Goal: Find specific fact: Find specific fact

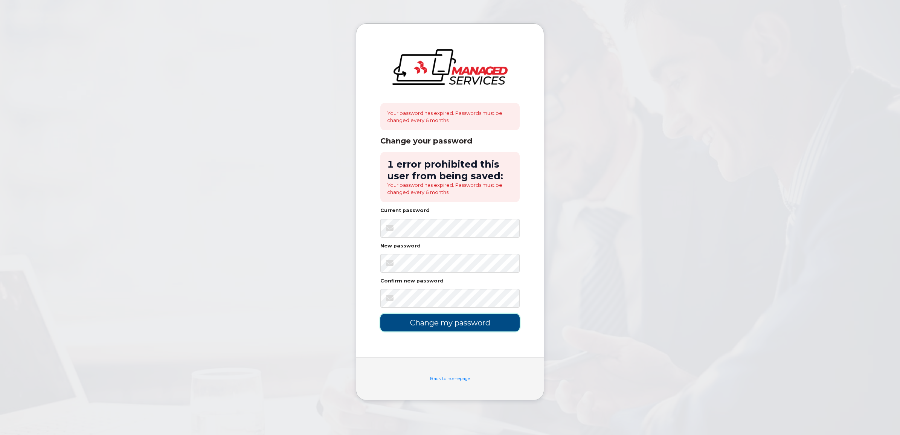
click at [446, 319] on input "Change my password" at bounding box center [449, 323] width 139 height 18
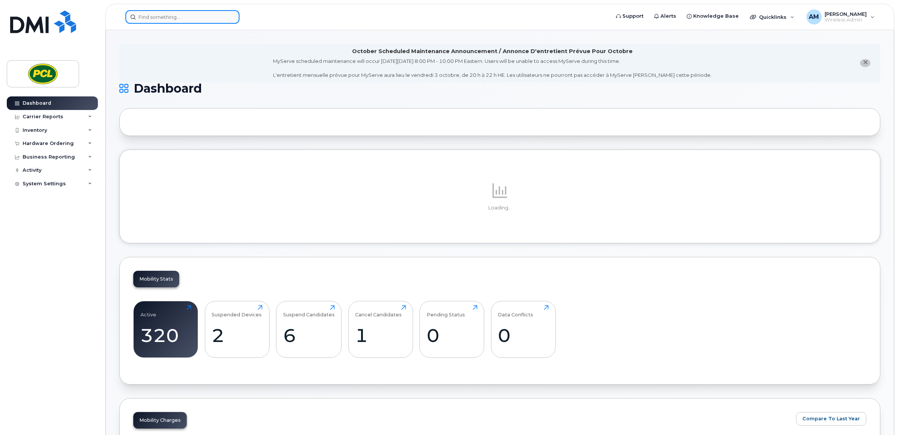
click at [192, 15] on input at bounding box center [182, 17] width 114 height 14
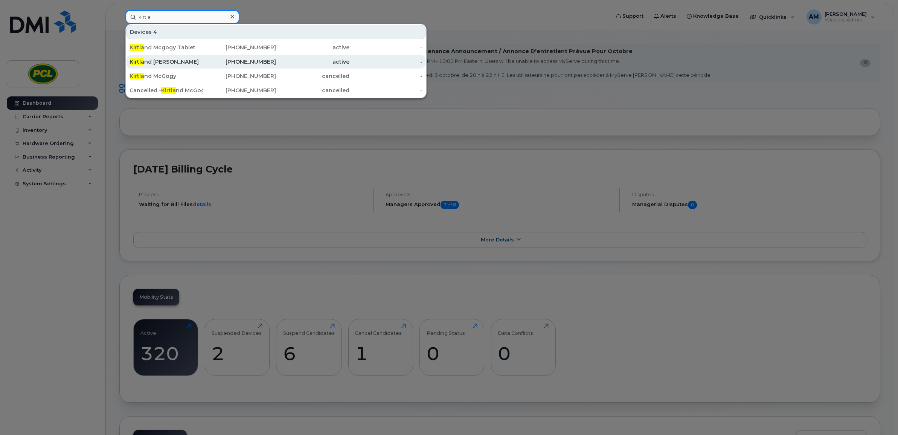
type input "kirtla"
click at [219, 67] on div "403-703-4208" at bounding box center [239, 62] width 73 height 14
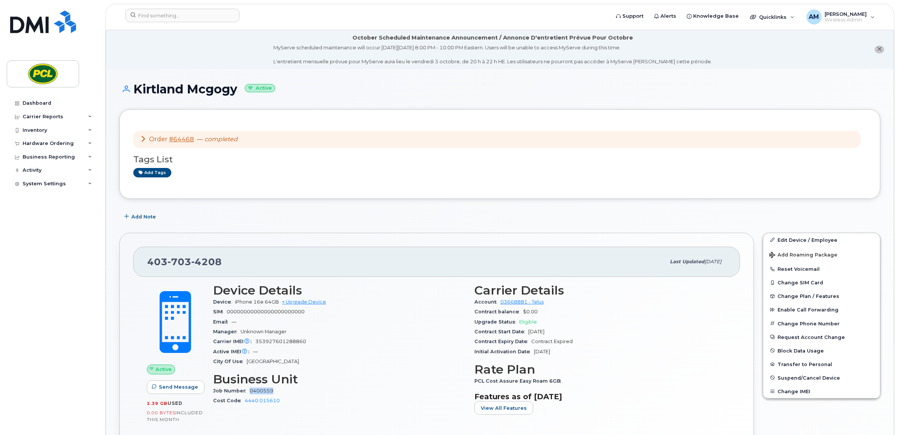
drag, startPoint x: 280, startPoint y: 390, endPoint x: 250, endPoint y: 391, distance: 29.4
click at [250, 391] on div "Job Number 0400559" at bounding box center [339, 391] width 252 height 10
copy link "0400559"
